Goal: Information Seeking & Learning: Learn about a topic

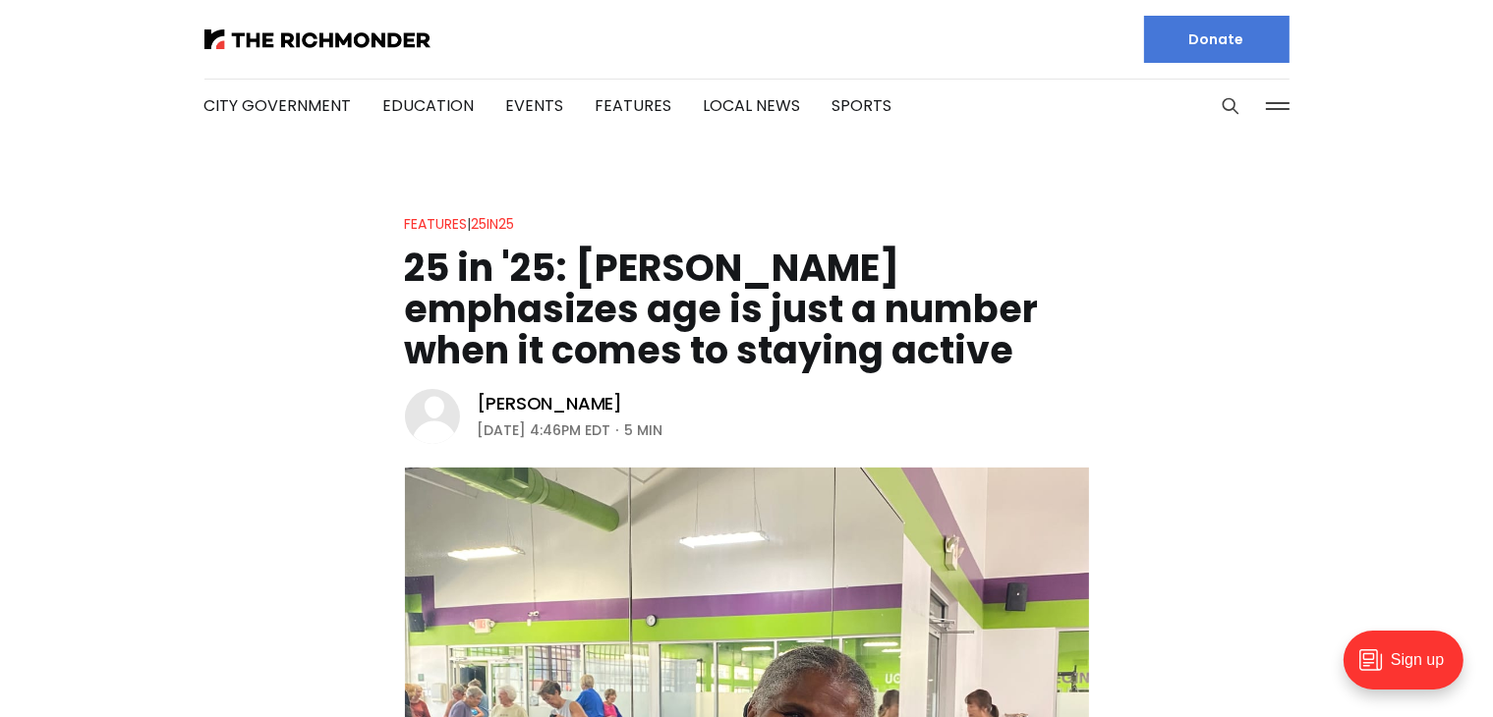
drag, startPoint x: 128, startPoint y: 65, endPoint x: 91, endPoint y: 76, distance: 37.9
click at [91, 76] on header "City Government Education Events Features Local News Sports Donate Our Authors …" at bounding box center [746, 67] width 1493 height 134
drag, startPoint x: 279, startPoint y: 0, endPoint x: 118, endPoint y: 168, distance: 232.9
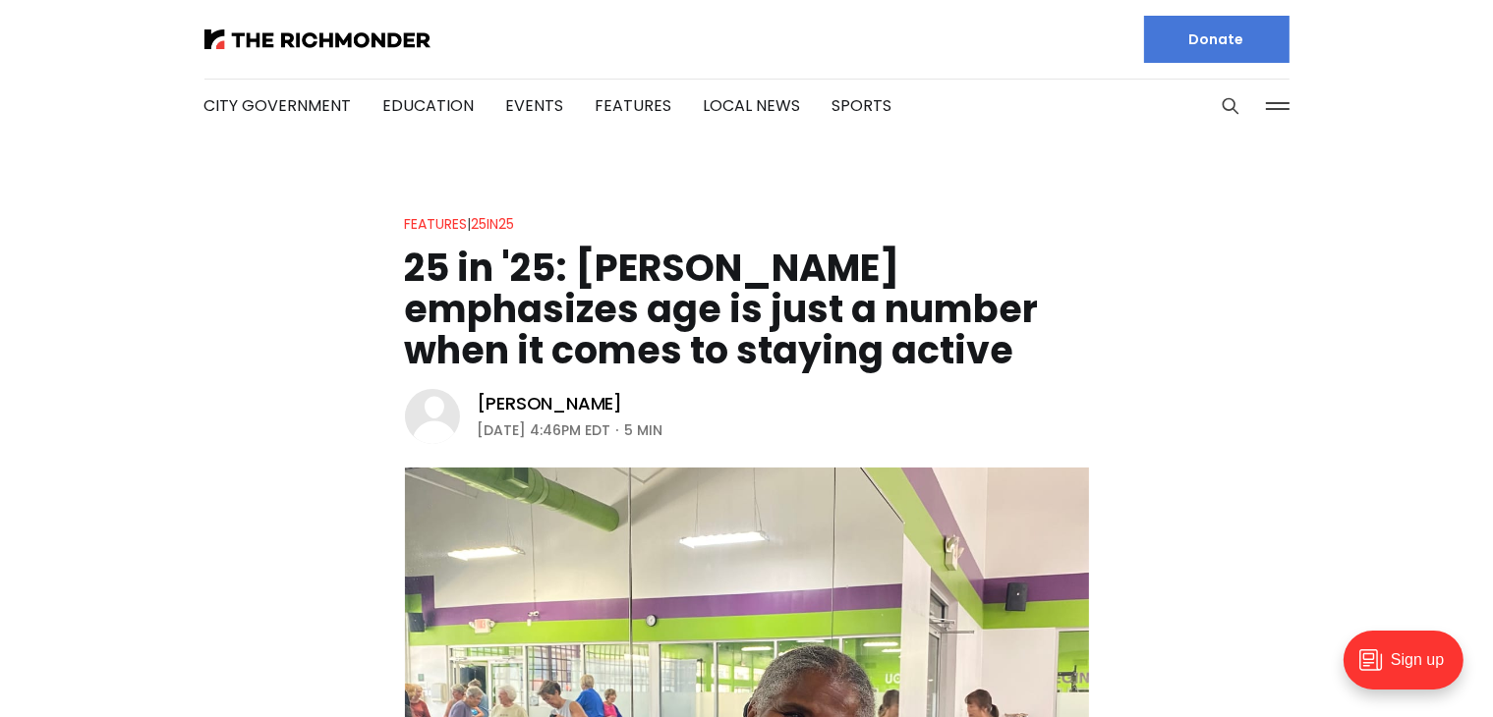
click at [654, 72] on li "Features" at bounding box center [634, 106] width 77 height 106
drag, startPoint x: 669, startPoint y: 31, endPoint x: 571, endPoint y: 53, distance: 100.6
click at [571, 53] on ul "City Government Education Events Features Local News Sports" at bounding box center [548, 106] width 688 height 106
drag, startPoint x: 576, startPoint y: 0, endPoint x: 377, endPoint y: 178, distance: 266.6
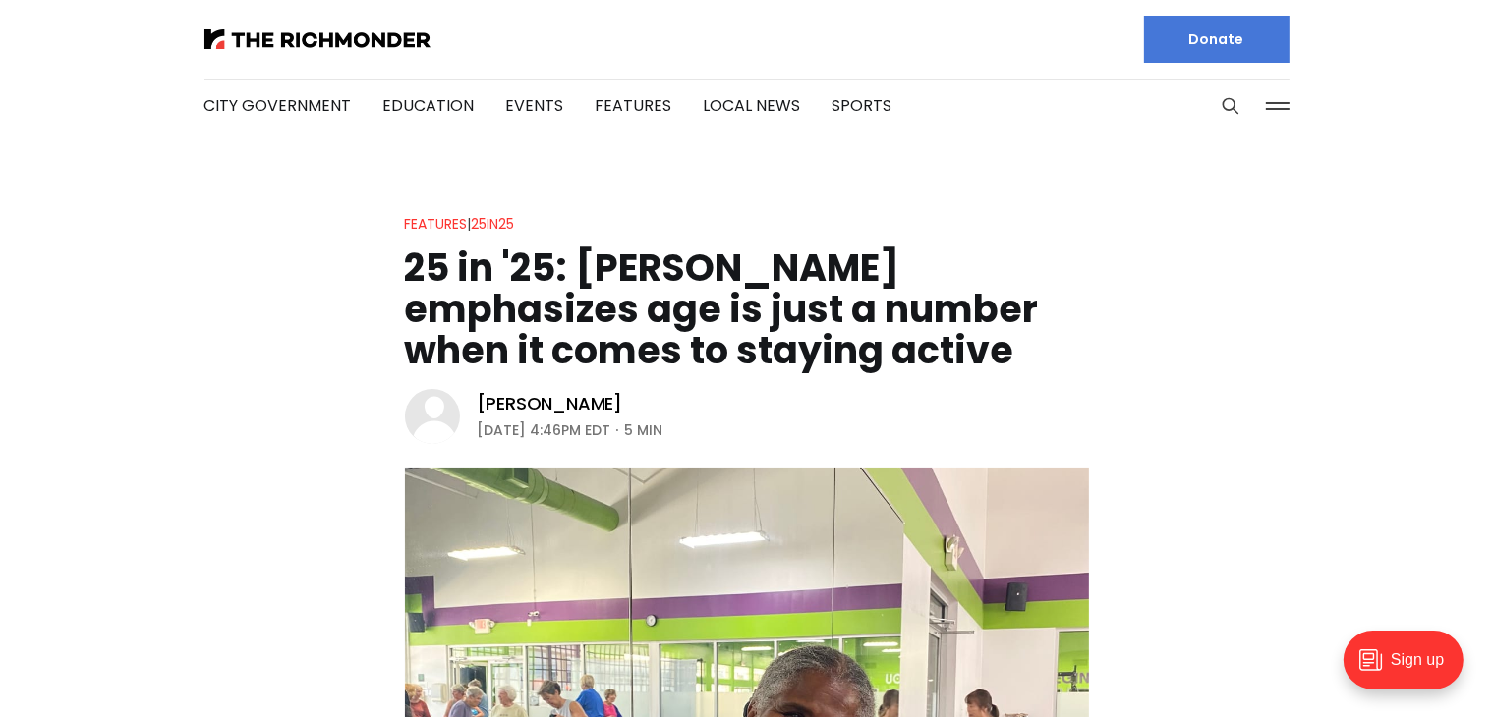
drag, startPoint x: 256, startPoint y: 217, endPoint x: 174, endPoint y: 201, distance: 83.1
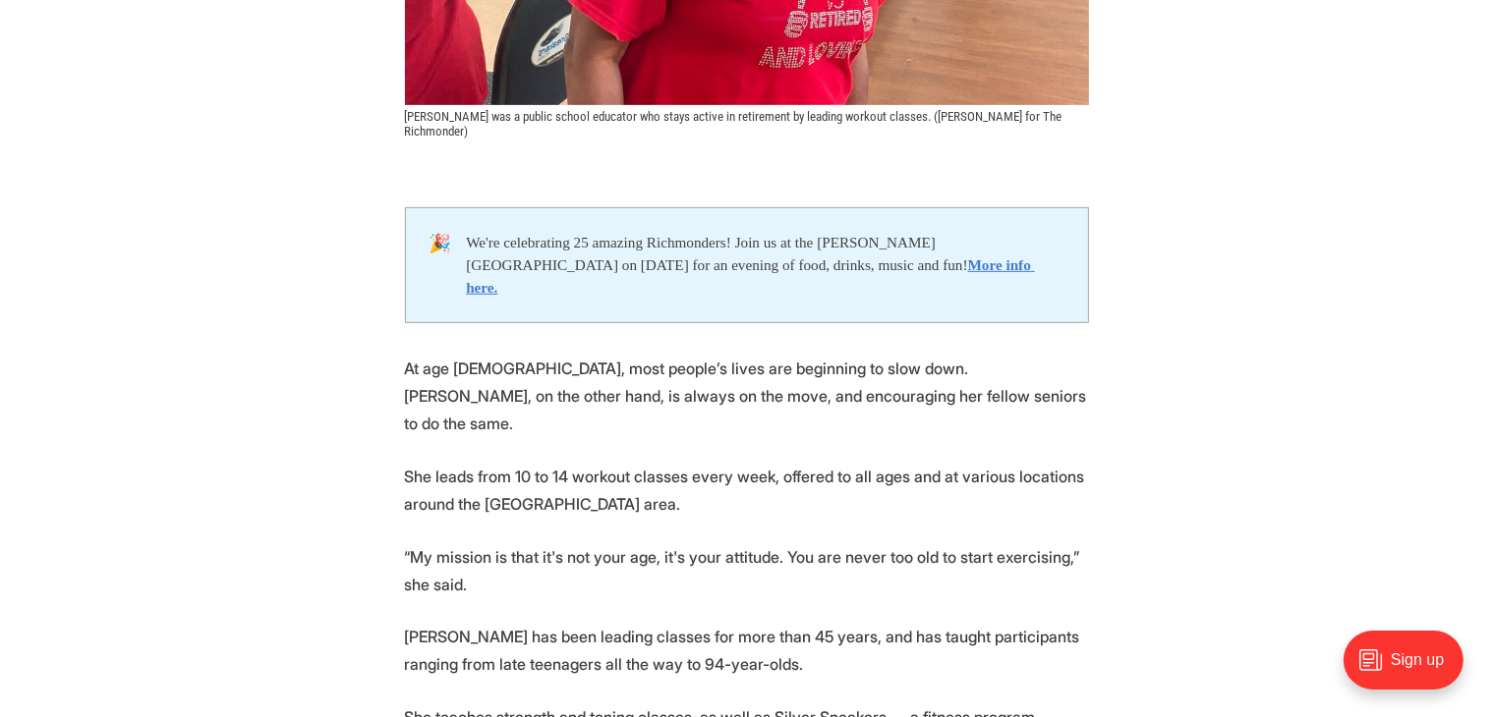
scroll to position [947, 0]
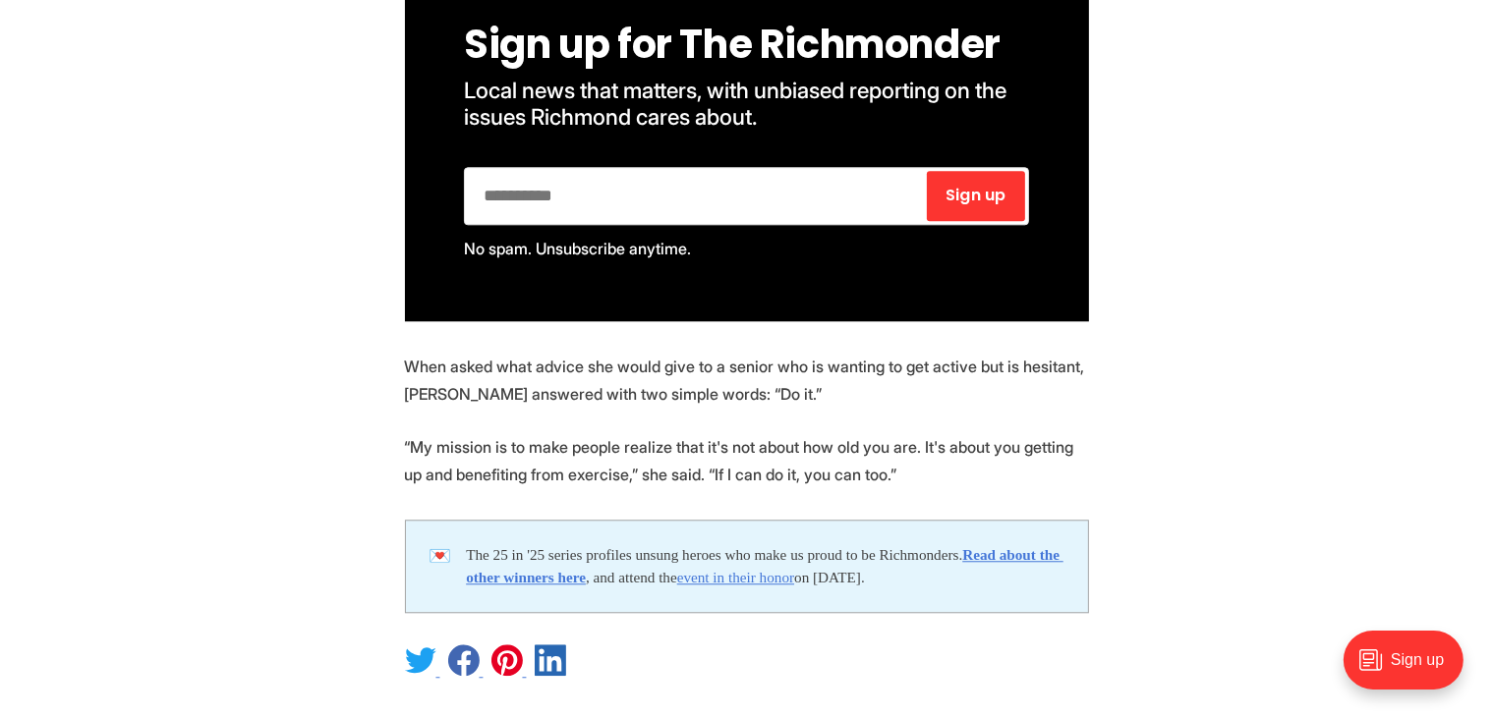
scroll to position [4861, 0]
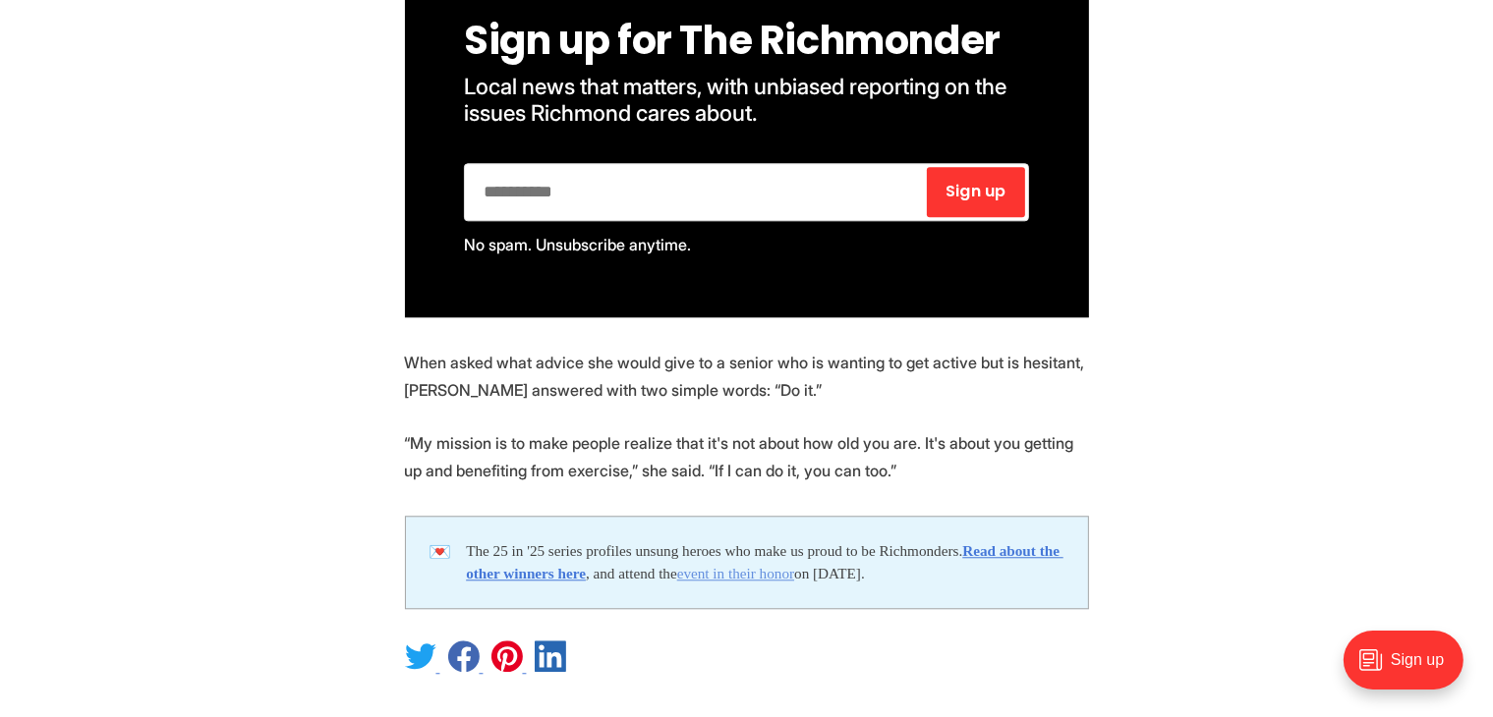
click at [794, 565] on link "event in their honor" at bounding box center [735, 573] width 117 height 17
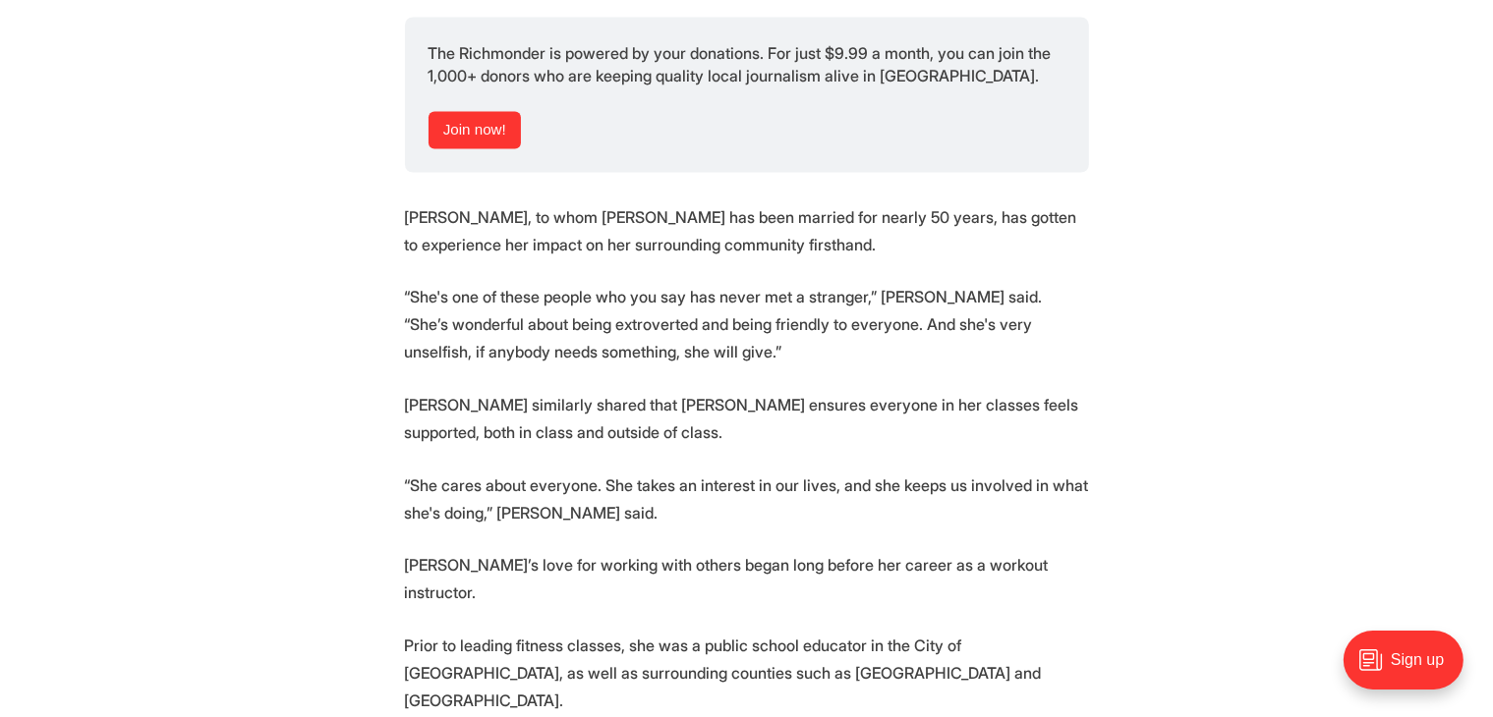
scroll to position [3666, 0]
